Goal: Transaction & Acquisition: Purchase product/service

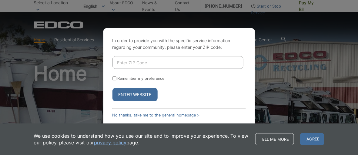
click at [133, 64] on input "Enter ZIP Code" at bounding box center [177, 62] width 131 height 13
type input "92014"
click at [137, 95] on button "Enter Website" at bounding box center [134, 94] width 45 height 13
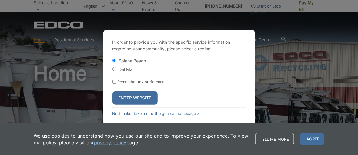
click at [114, 68] on input "Del Mar" at bounding box center [114, 69] width 4 height 4
radio input "true"
click at [136, 98] on button "Enter Website" at bounding box center [134, 97] width 45 height 13
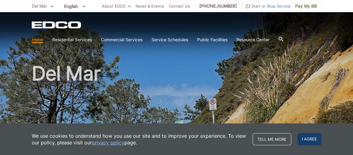
click at [306, 140] on span "I agree" at bounding box center [310, 139] width 24 height 12
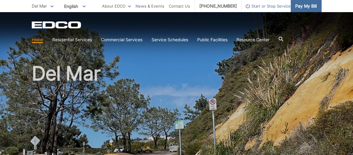
click at [311, 9] on link "Pay My Bill" at bounding box center [306, 6] width 31 height 12
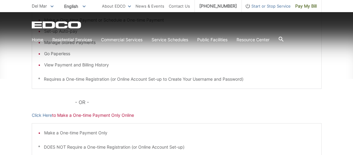
scroll to position [155, 0]
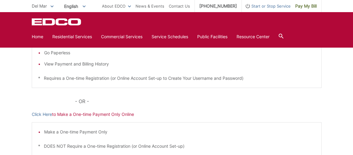
click at [87, 114] on p "Click Here to Make a One-time Payment Only Online" at bounding box center [177, 114] width 290 height 7
click at [41, 112] on link "Click Here" at bounding box center [42, 114] width 20 height 7
